Goal: Navigation & Orientation: Find specific page/section

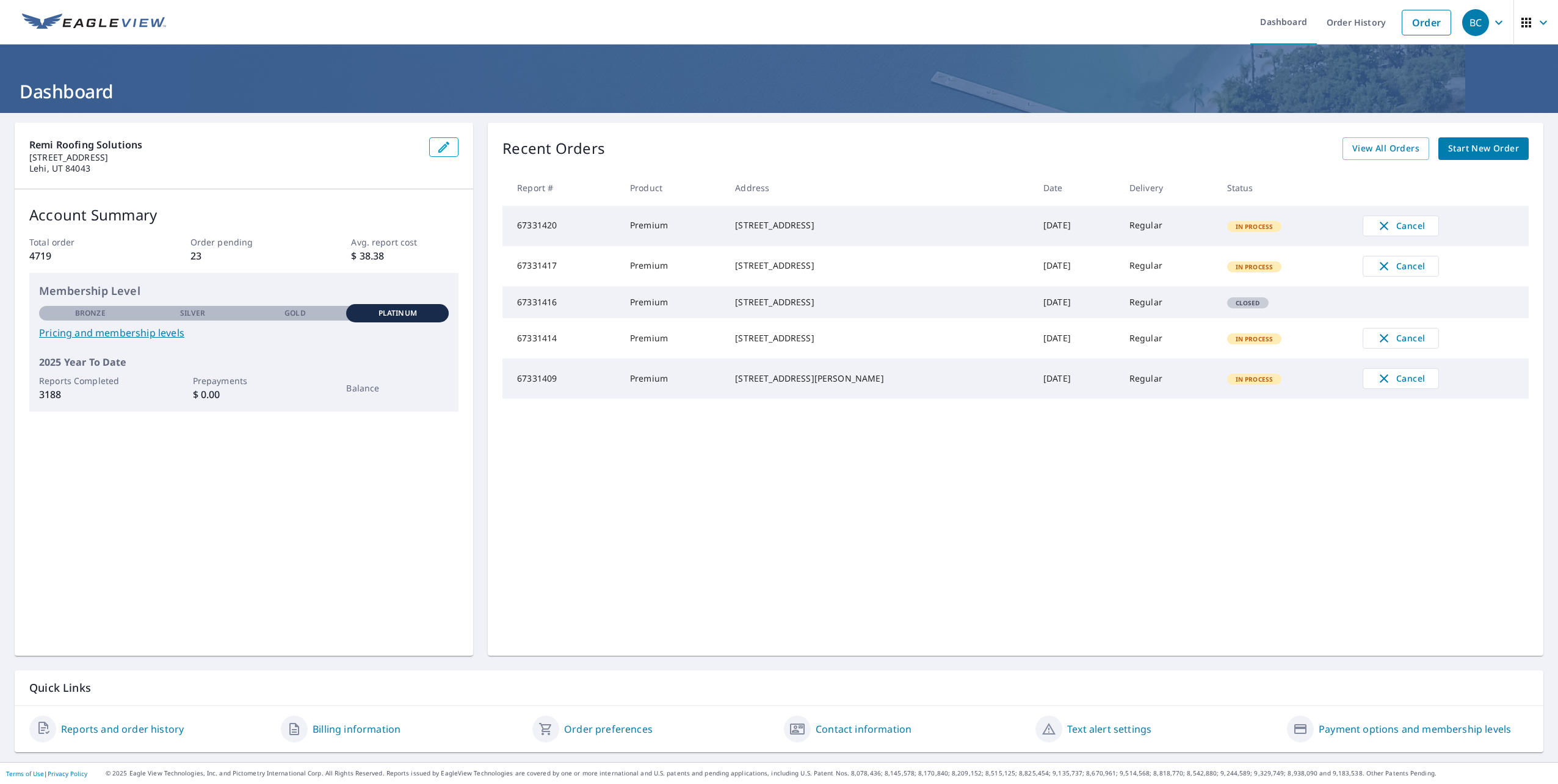
click at [1524, 28] on icon "button" at bounding box center [1526, 22] width 14 height 14
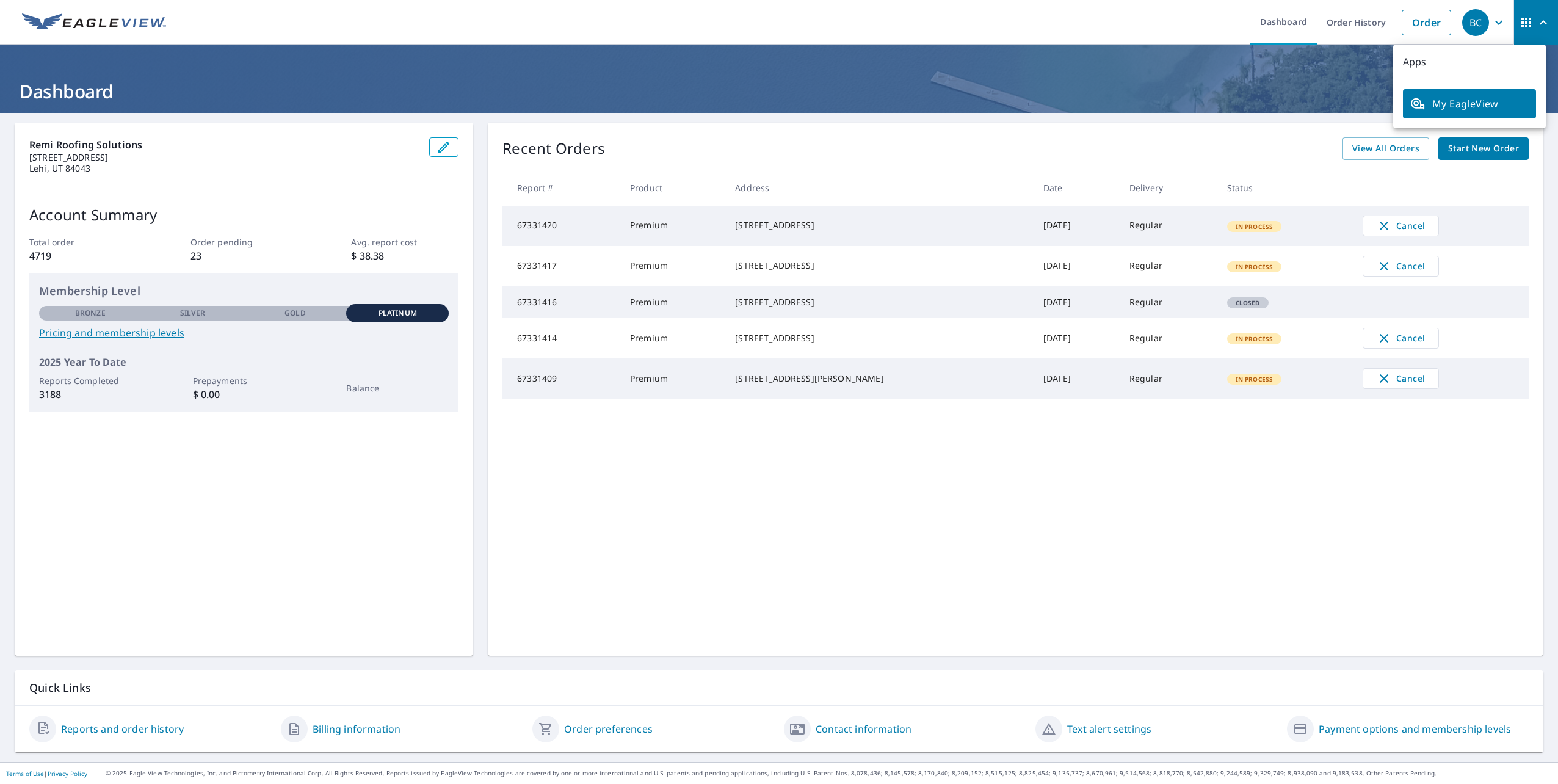
click at [1452, 63] on p "Apps" at bounding box center [1469, 62] width 152 height 35
click at [1457, 97] on span "My EagleView" at bounding box center [1469, 103] width 118 height 14
